Goal: Information Seeking & Learning: Learn about a topic

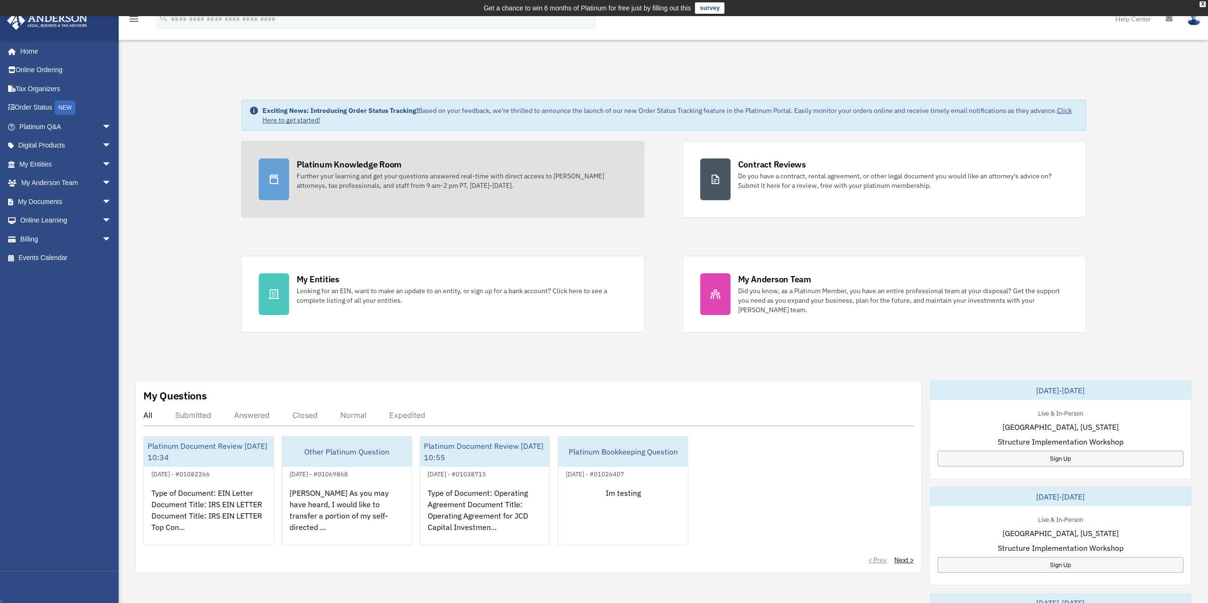
click at [408, 176] on div "Further your learning and get your questions answered real-time with direct acc…" at bounding box center [462, 180] width 330 height 19
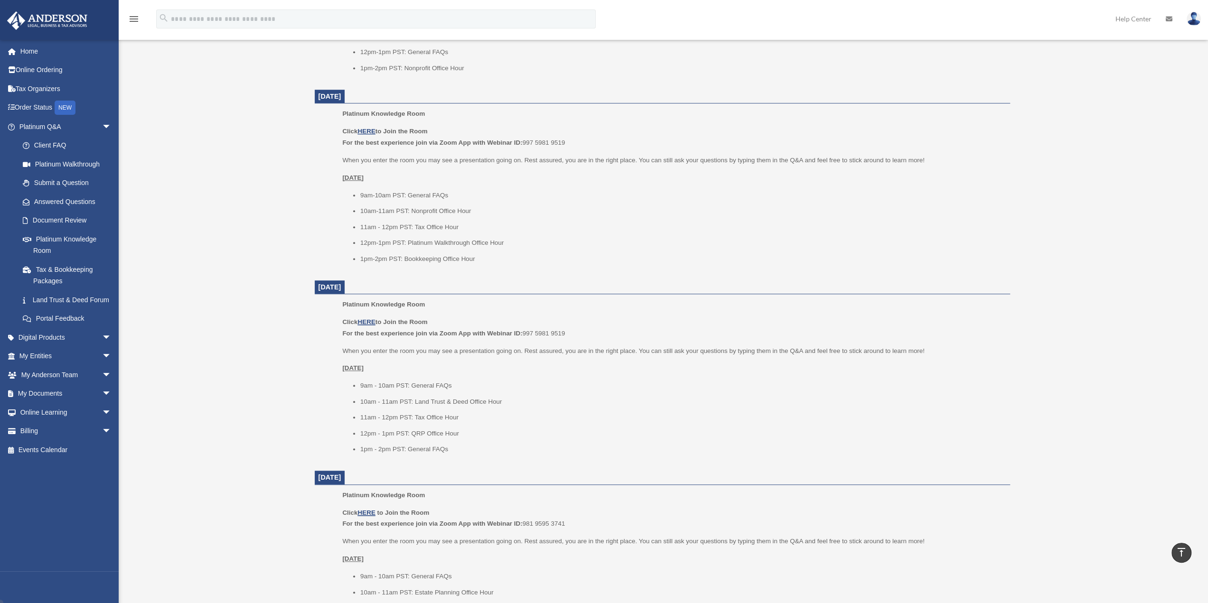
scroll to position [586, 0]
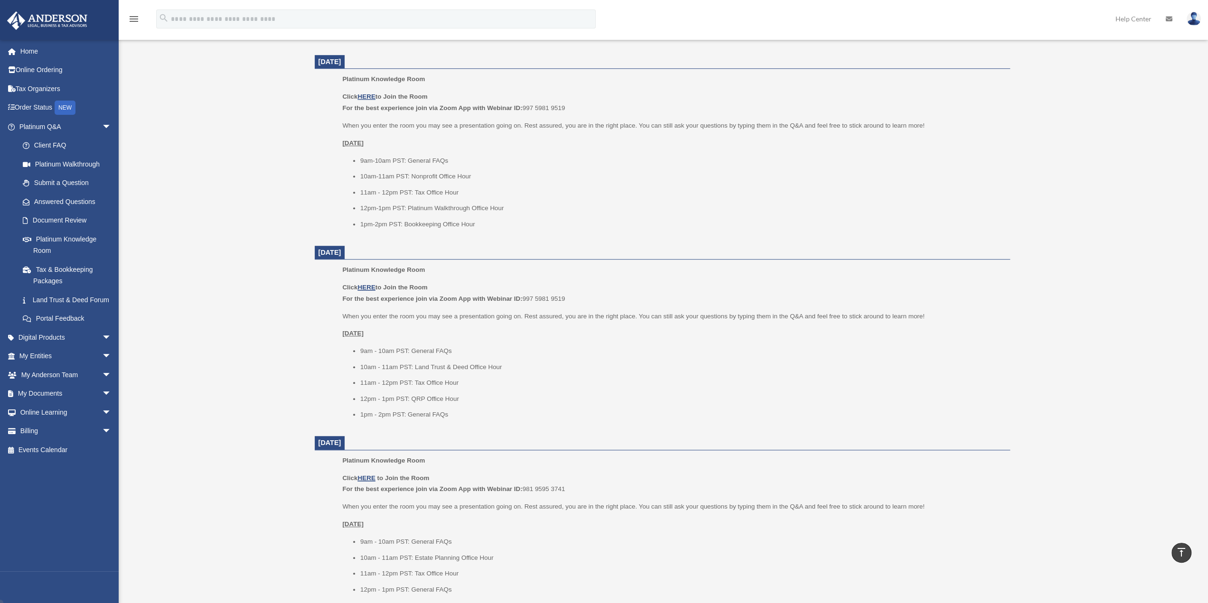
click at [188, 324] on div "Platinum Knowledge Room bob.apples@andersonadvisors.com Sign Out bob.apples@and…" at bounding box center [604, 159] width 1208 height 1360
click at [285, 344] on div "Platinum Knowledge Room bob.apples@andersonadvisors.com Sign Out bob.apples@and…" at bounding box center [604, 159] width 1208 height 1360
click at [810, 357] on ul "9am - 10am PST: General FAQs 10am - 11am PST: Land Trust & Deed Office Hour 11a…" at bounding box center [672, 382] width 660 height 75
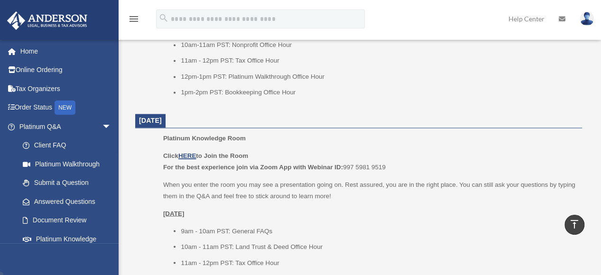
scroll to position [741, 0]
click at [398, 205] on div "Click HERE to Join the Room For the best experience join via Zoom App with Webi…" at bounding box center [369, 225] width 412 height 149
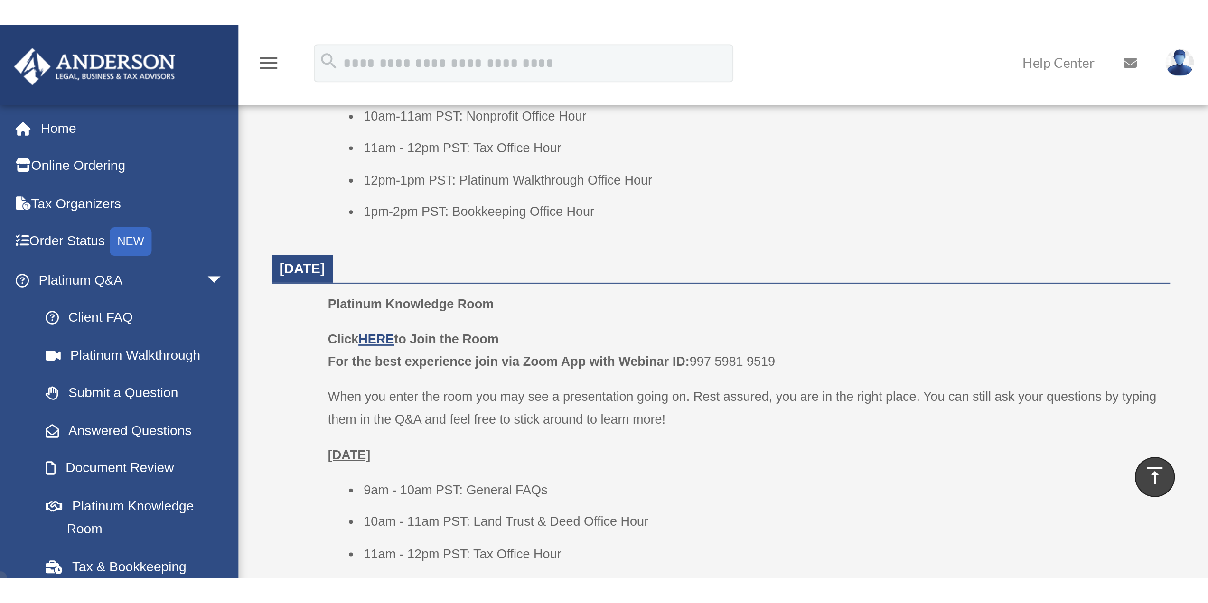
scroll to position [716, 0]
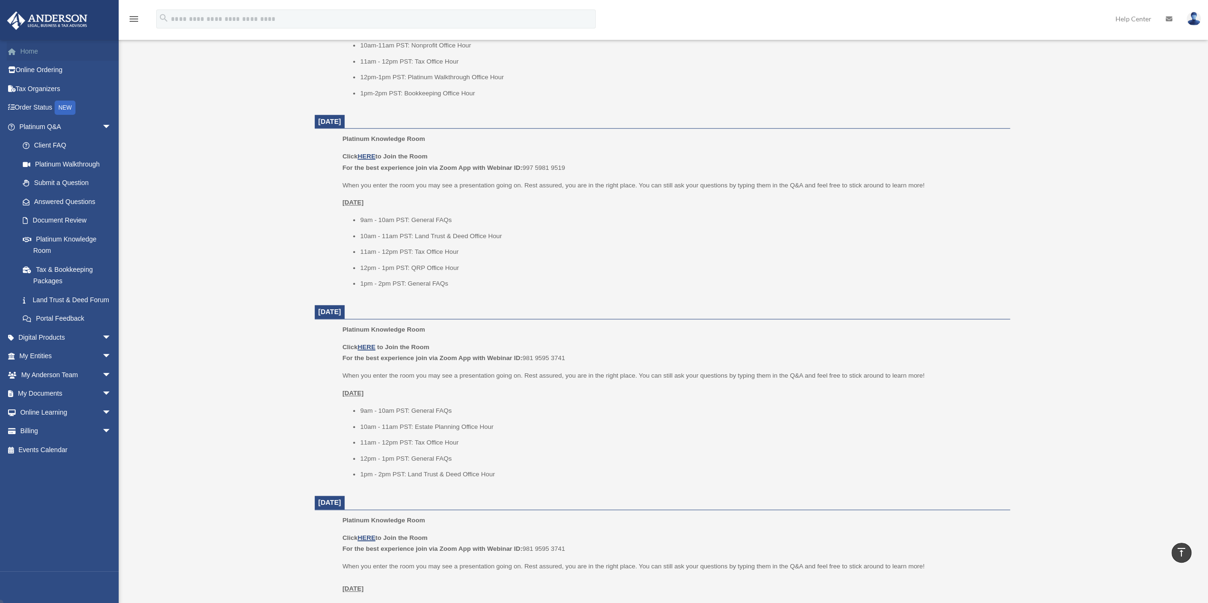
click at [58, 55] on link "Home" at bounding box center [66, 51] width 119 height 19
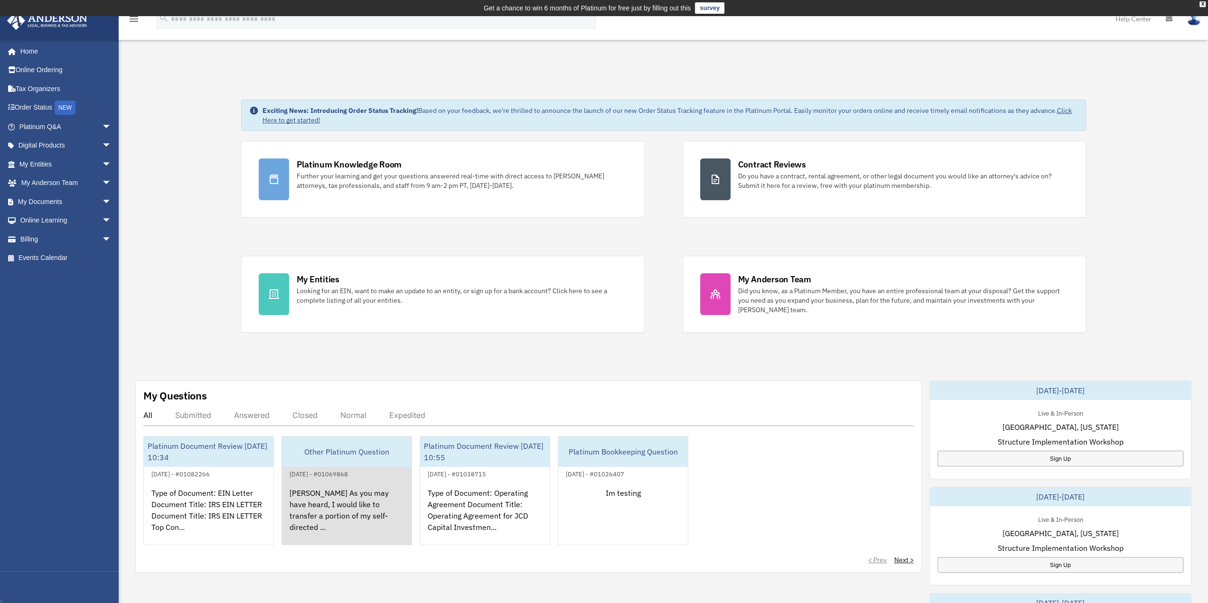
click at [344, 507] on div "[PERSON_NAME] As you may have heard, I would like to transfer a portion of my s…" at bounding box center [347, 517] width 130 height 74
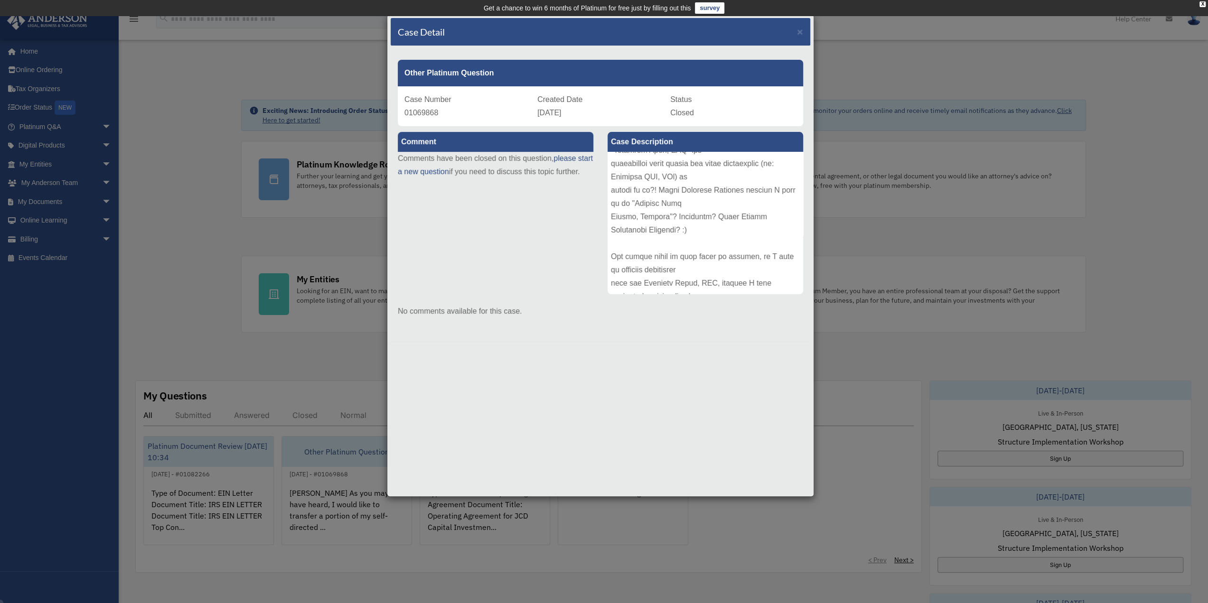
scroll to position [165, 0]
click at [799, 29] on span "×" at bounding box center [800, 31] width 6 height 11
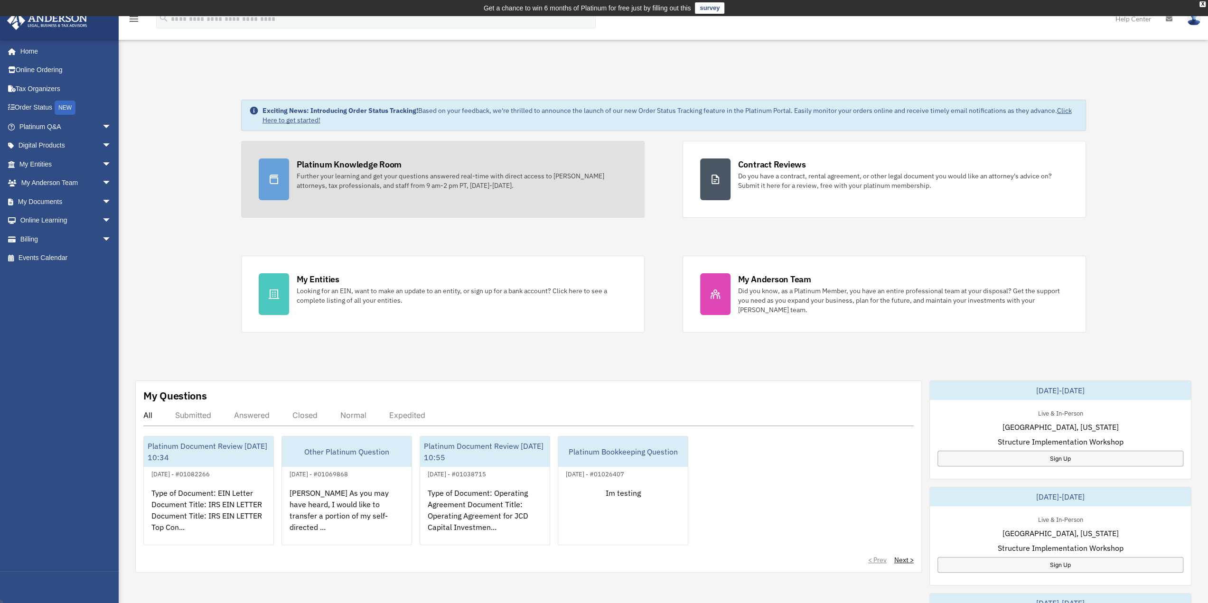
click at [332, 173] on div "Further your learning and get your questions answered real-time with direct acc…" at bounding box center [462, 180] width 330 height 19
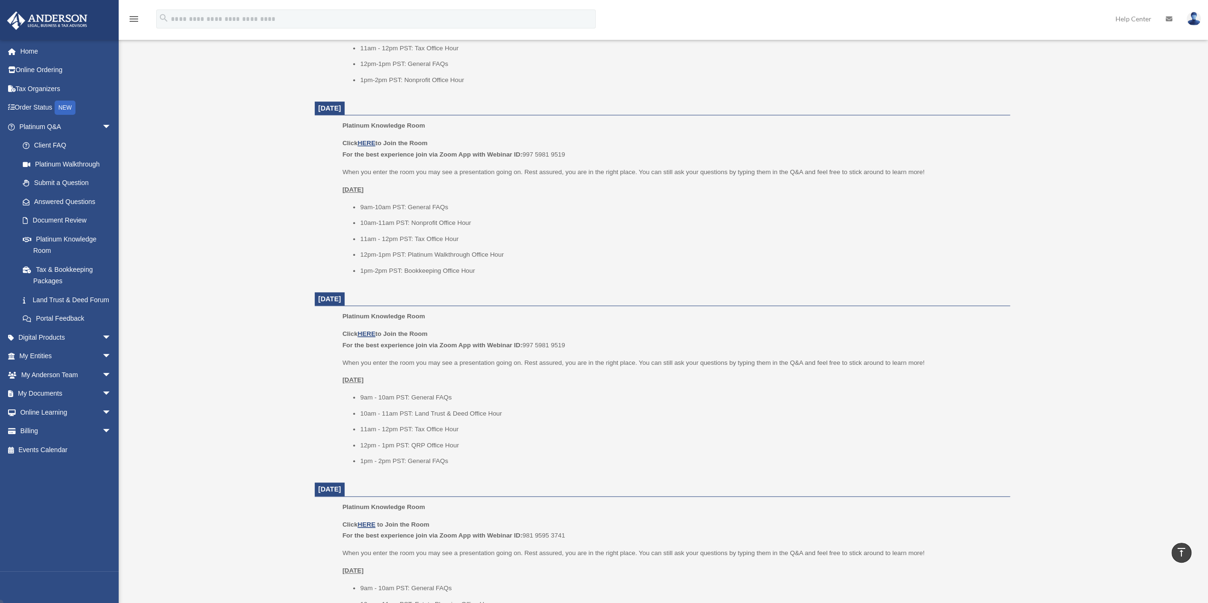
scroll to position [586, 0]
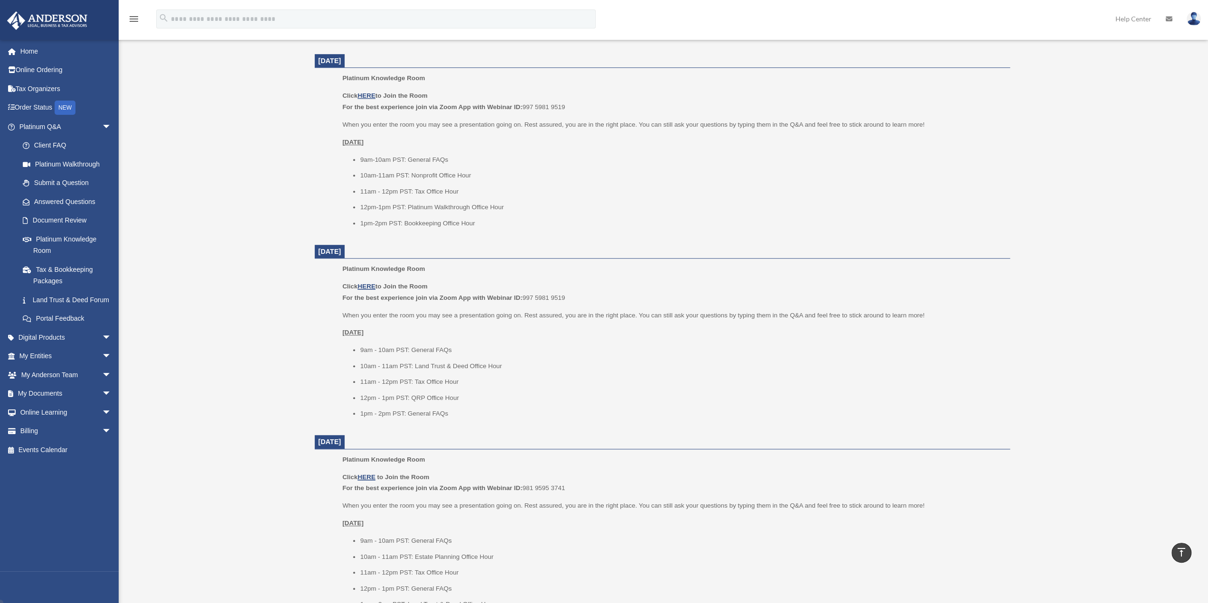
click at [264, 231] on div "Platinum Knowledge Room [PERSON_NAME][EMAIL_ADDRESS][DOMAIN_NAME] Sign Out [PER…" at bounding box center [604, 158] width 1208 height 1360
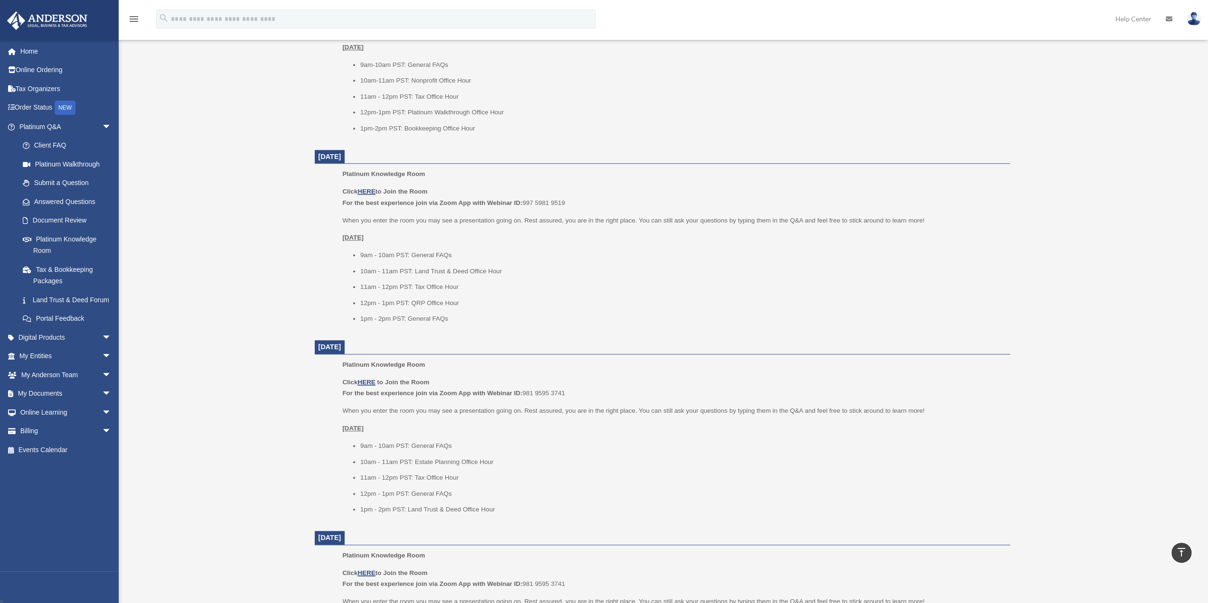
scroll to position [492, 0]
click at [284, 116] on div "Platinum Knowledge Room bob.apples@andersonadvisors.com Sign Out bob.apples@and…" at bounding box center [604, 253] width 1208 height 1360
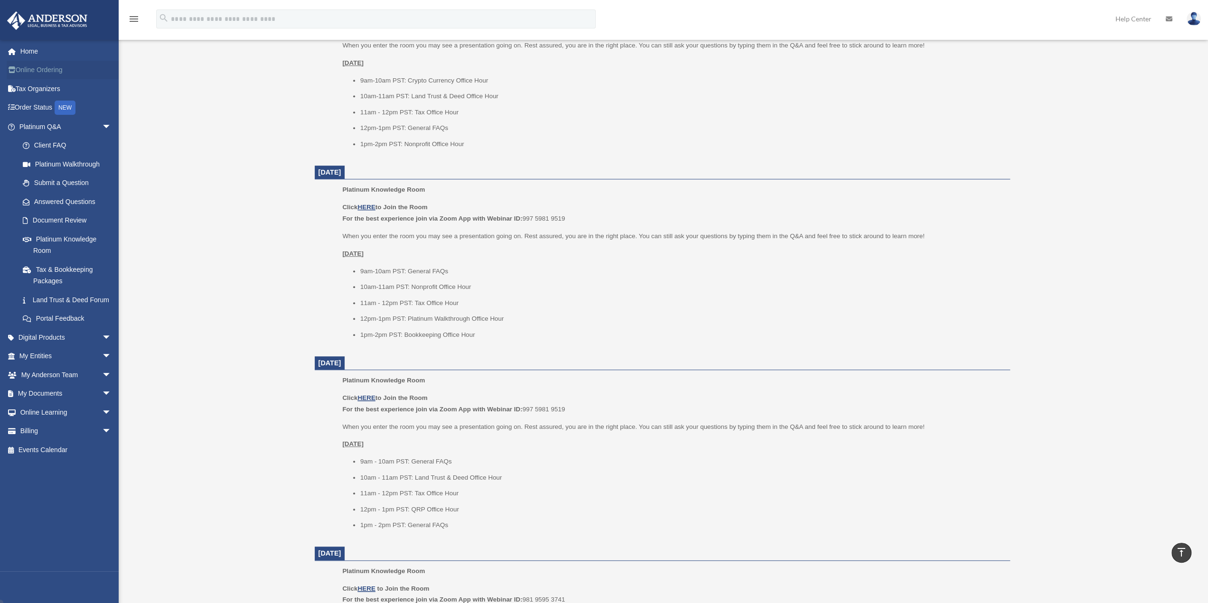
scroll to position [254, 0]
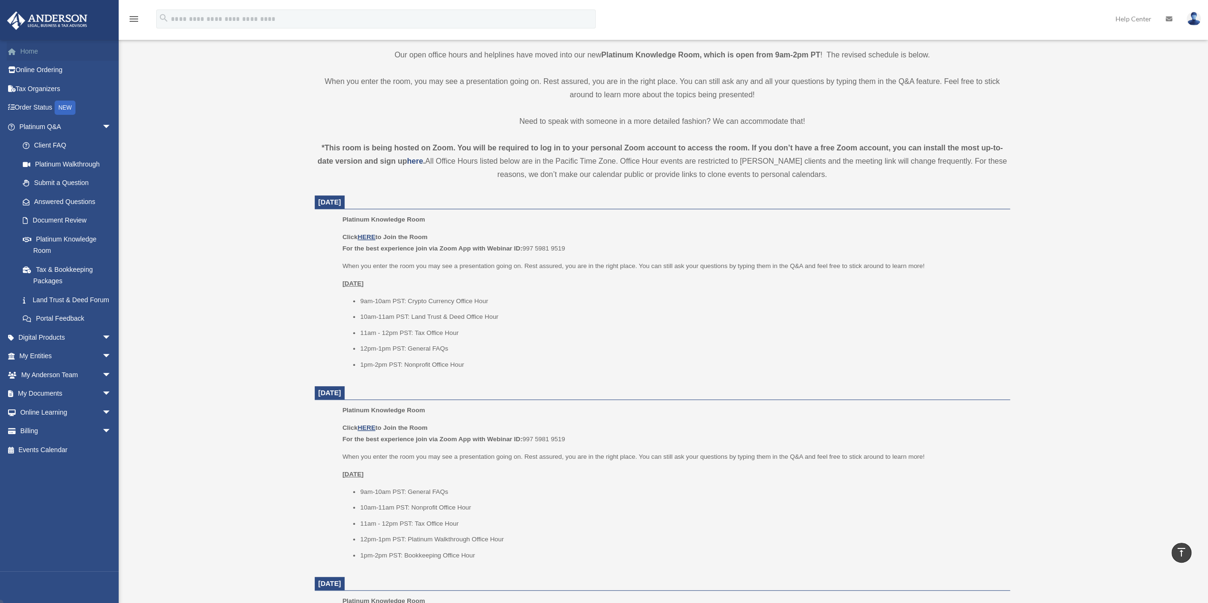
click at [23, 55] on link "Home" at bounding box center [66, 51] width 119 height 19
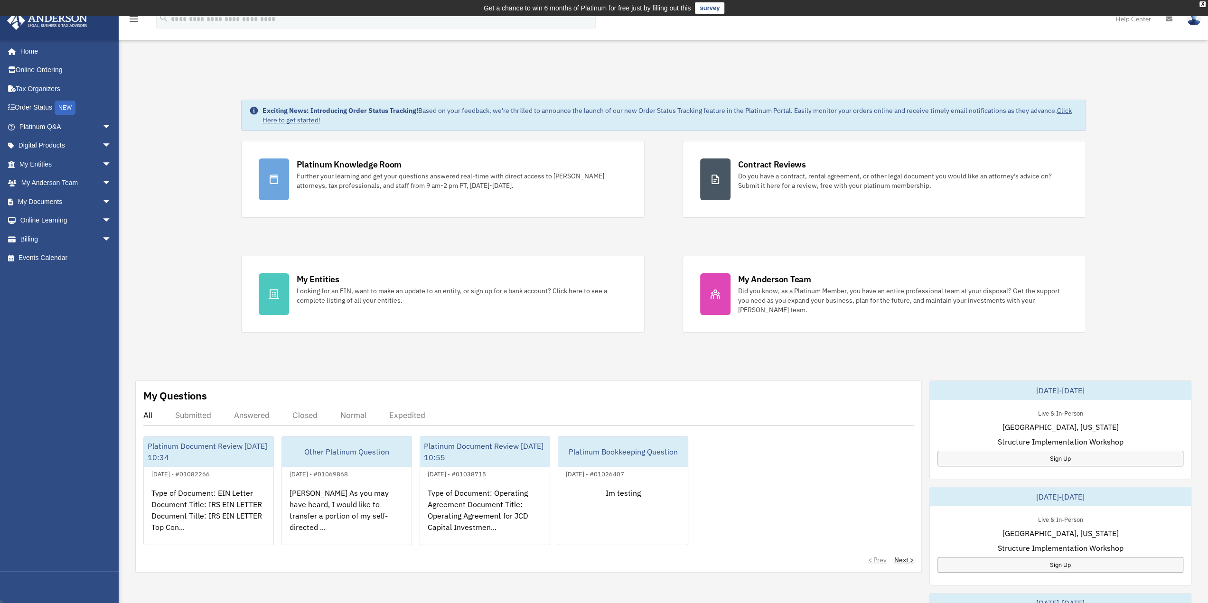
click at [182, 81] on div "Exciting News: Introducing Order Status Tracking! Based on your feedback, we're…" at bounding box center [663, 502] width 1103 height 853
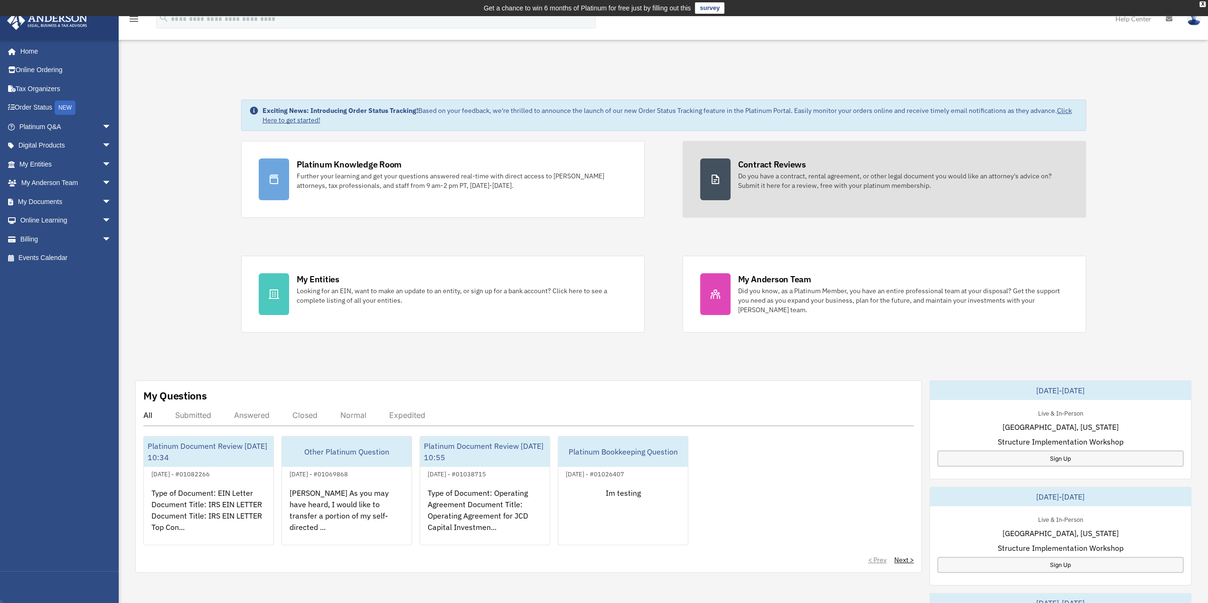
click at [762, 164] on div "Contract Reviews" at bounding box center [772, 164] width 68 height 12
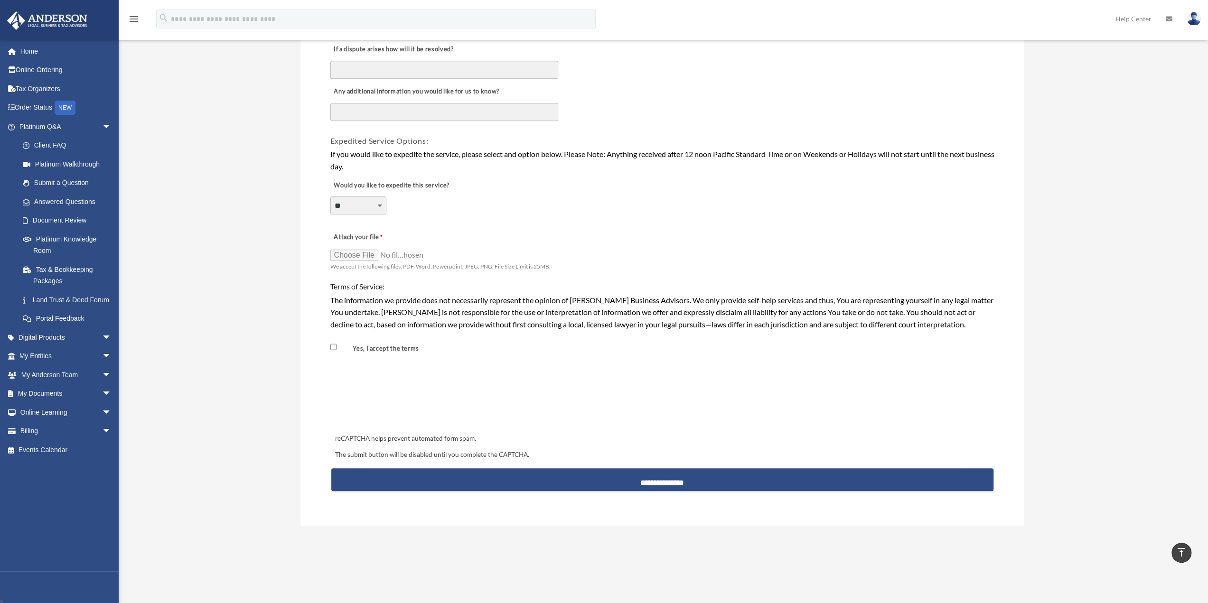
scroll to position [617, 0]
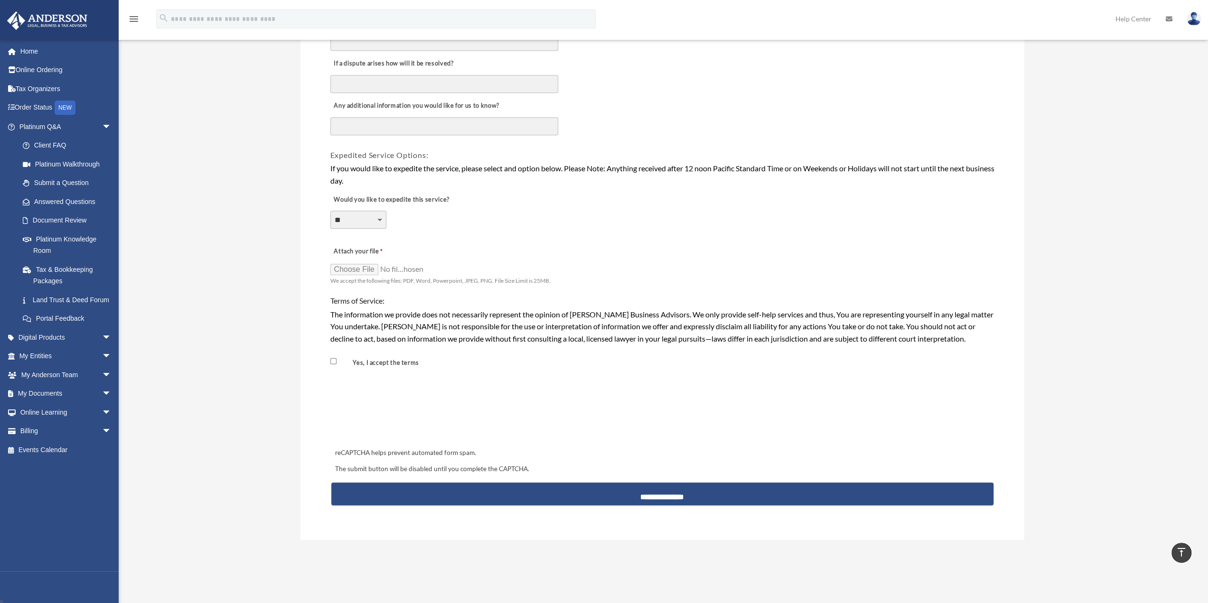
click at [353, 224] on select "**********" at bounding box center [358, 220] width 56 height 18
select select "********"
click at [330, 211] on select "**********" at bounding box center [358, 220] width 56 height 18
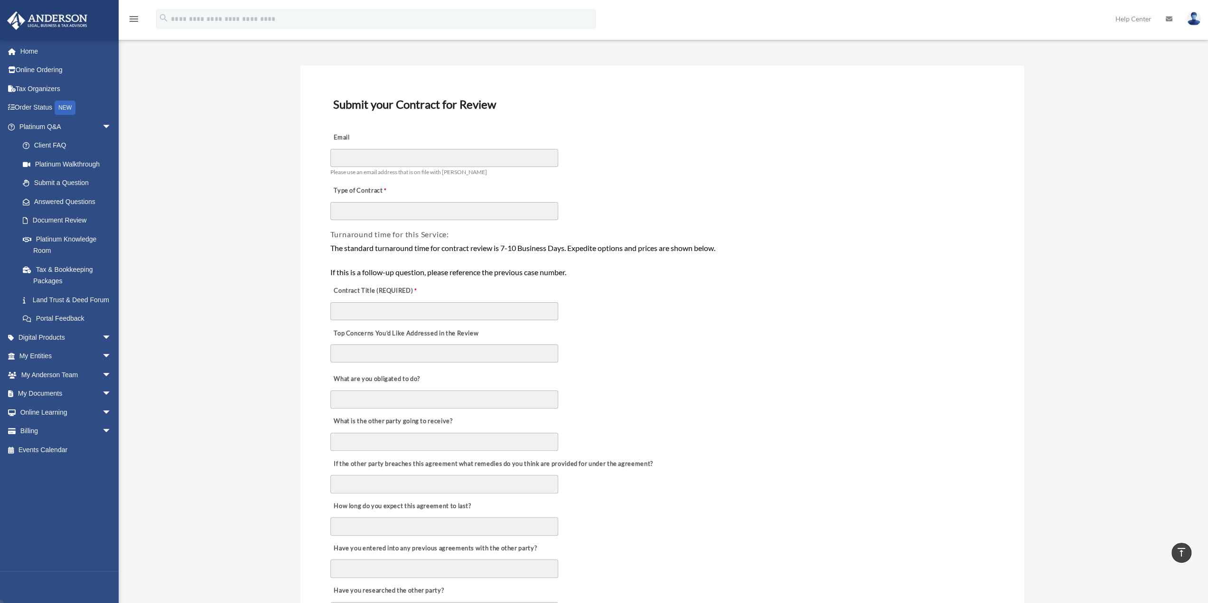
scroll to position [0, 0]
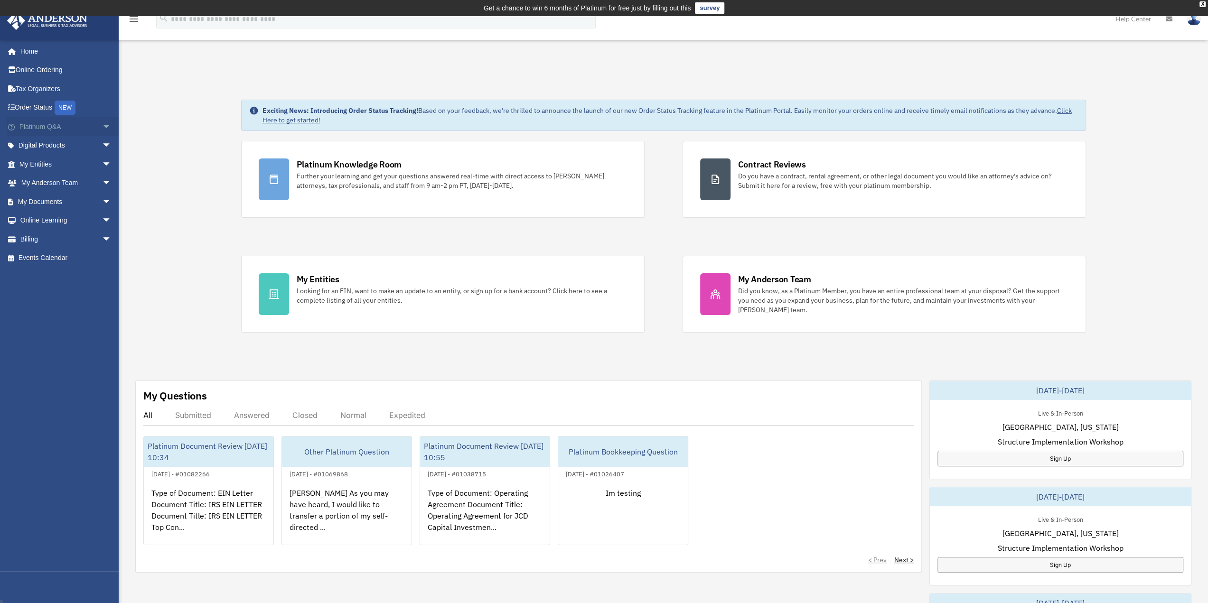
click at [103, 123] on span "arrow_drop_down" at bounding box center [111, 126] width 19 height 19
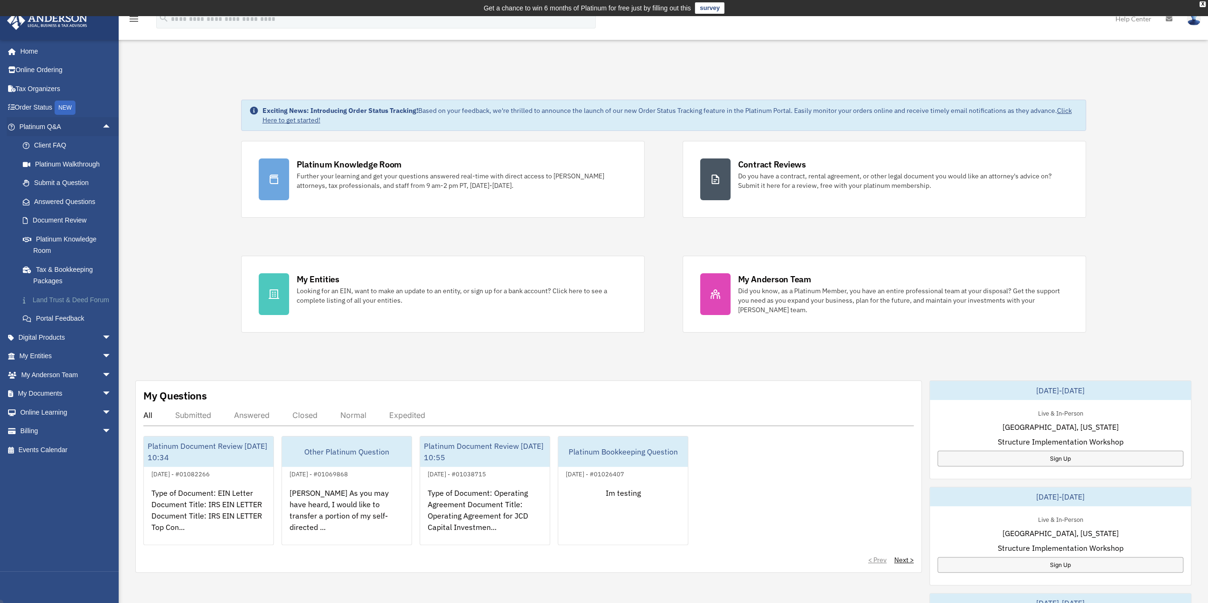
click at [73, 297] on link "Land Trust & Deed Forum" at bounding box center [69, 299] width 112 height 19
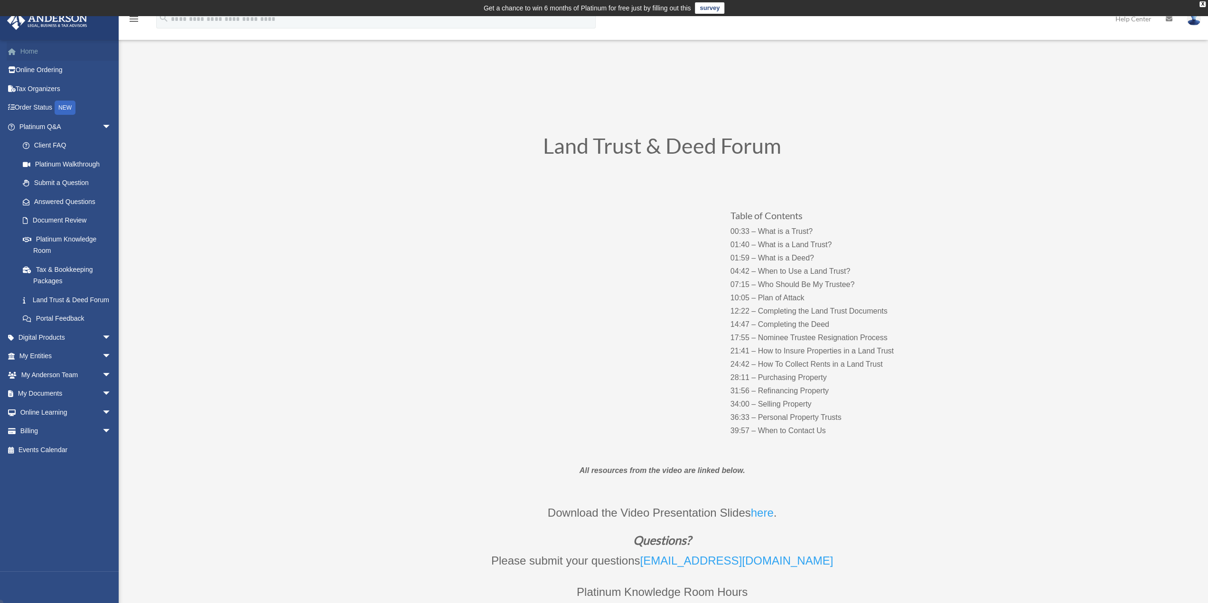
click at [45, 48] on link "Home" at bounding box center [66, 51] width 119 height 19
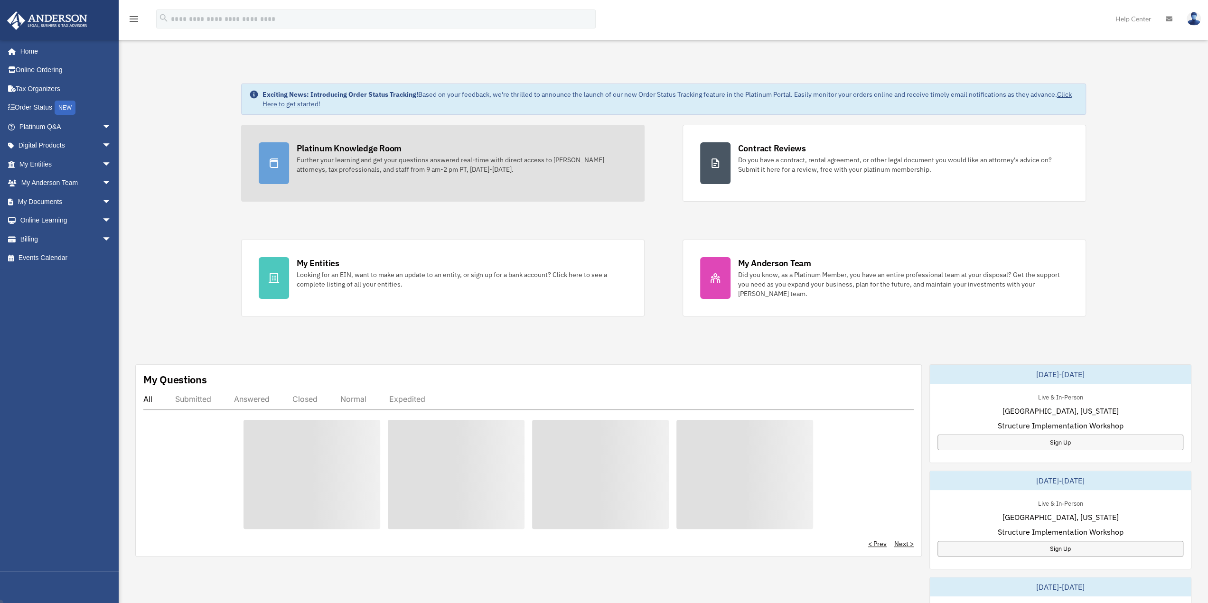
click at [444, 163] on div "Further your learning and get your questions answered real-time with direct acc…" at bounding box center [462, 164] width 330 height 19
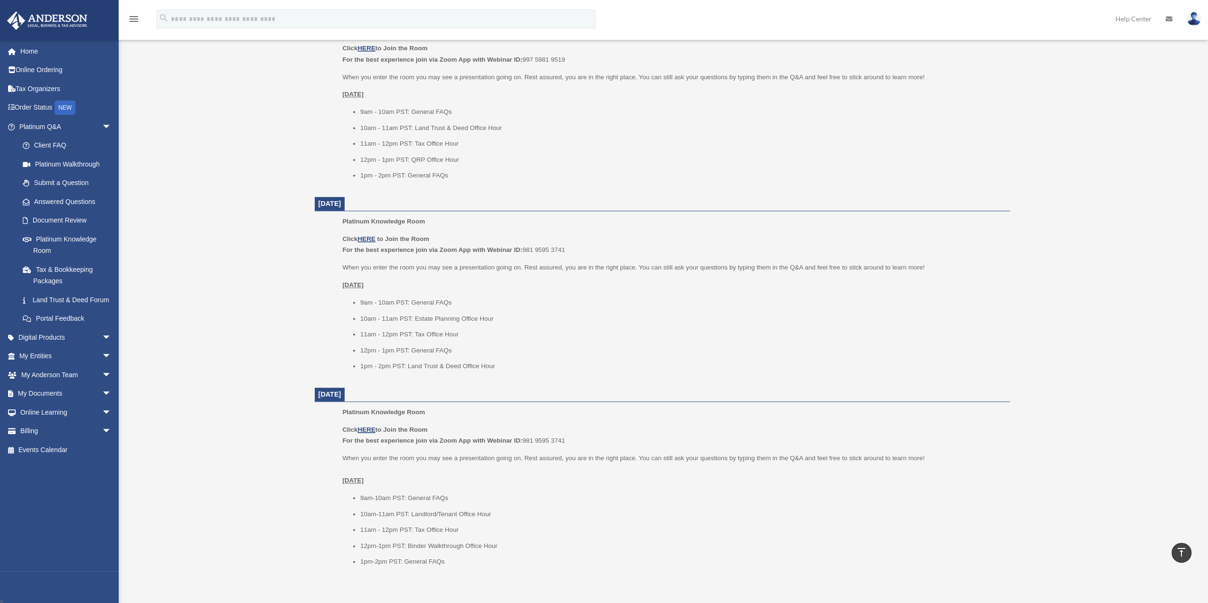
scroll to position [854, 0]
